Goal: Transaction & Acquisition: Purchase product/service

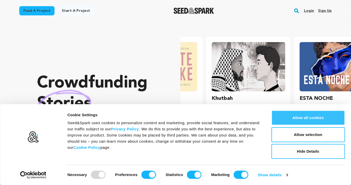
click at [325, 116] on button "Allow all cookies" at bounding box center [308, 118] width 74 height 15
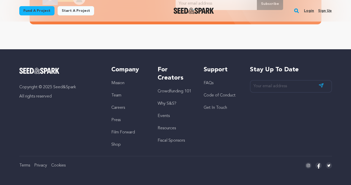
click at [168, 102] on link "Why S&S?" at bounding box center [167, 104] width 19 height 4
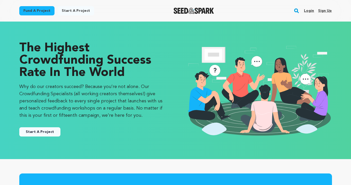
click at [200, 11] on img "Seed&Spark Homepage" at bounding box center [193, 11] width 40 height 6
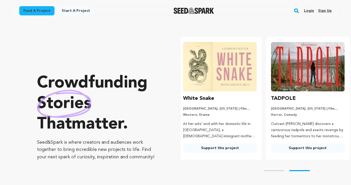
scroll to position [0, 92]
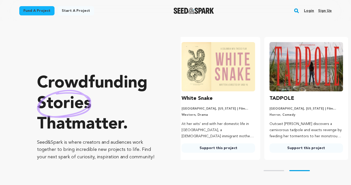
click at [309, 56] on img at bounding box center [306, 66] width 74 height 49
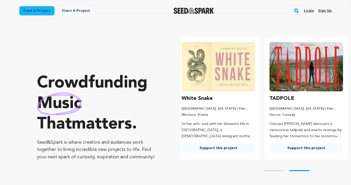
click at [294, 147] on link "Support this project" at bounding box center [306, 148] width 74 height 9
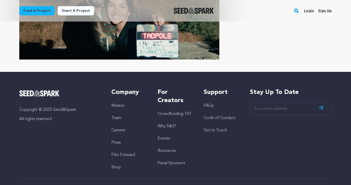
scroll to position [1665, 0]
